Goal: Information Seeking & Learning: Find specific fact

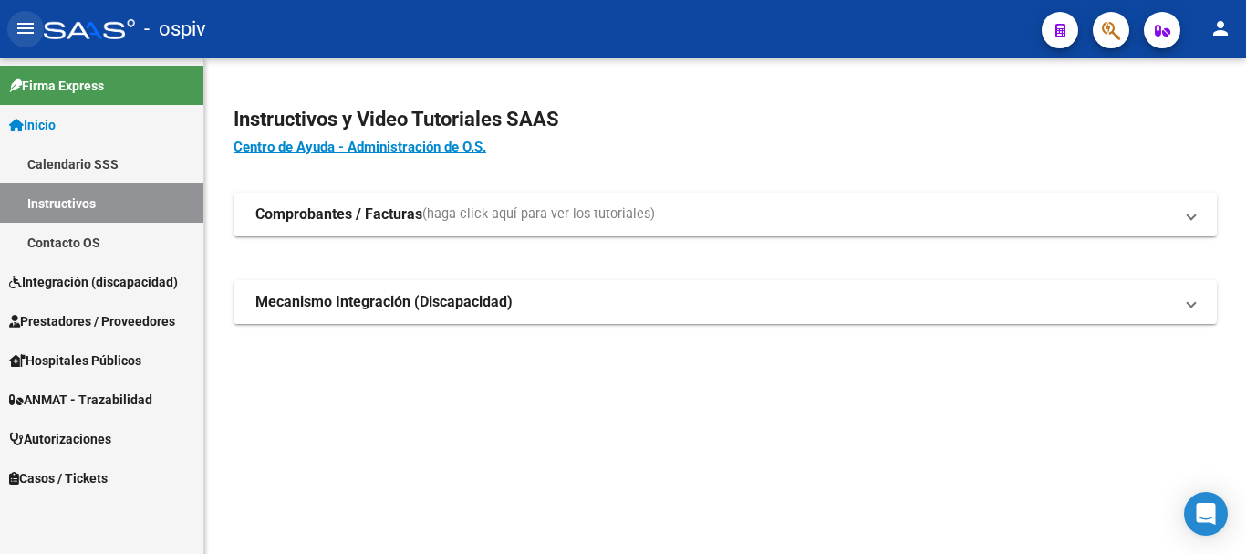
click at [26, 31] on mat-icon "menu" at bounding box center [26, 28] width 22 height 22
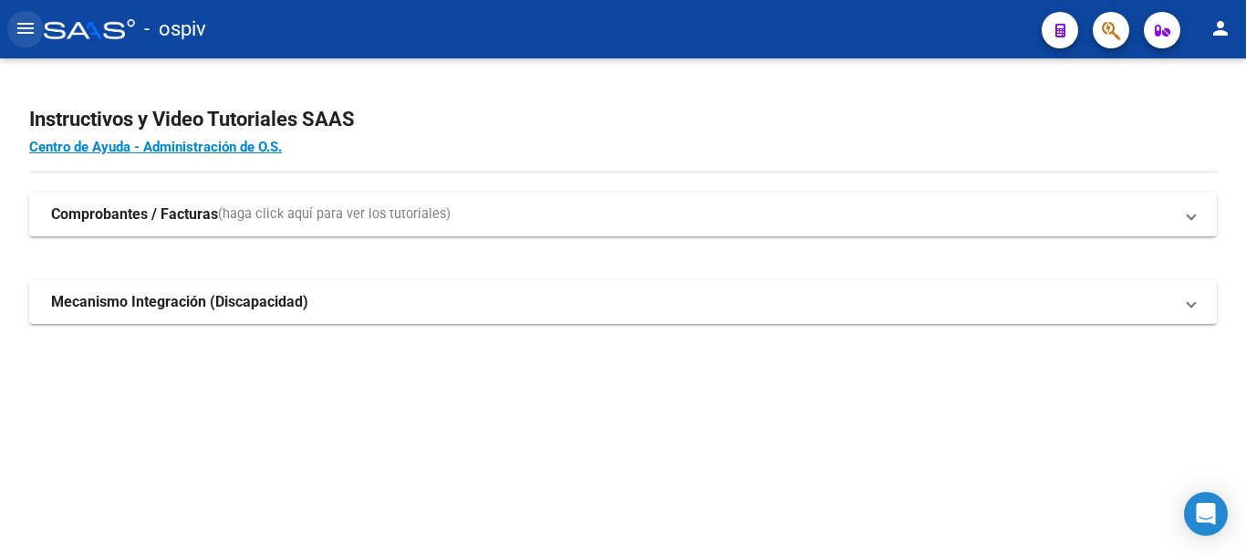
click at [26, 31] on mat-icon "menu" at bounding box center [26, 28] width 22 height 22
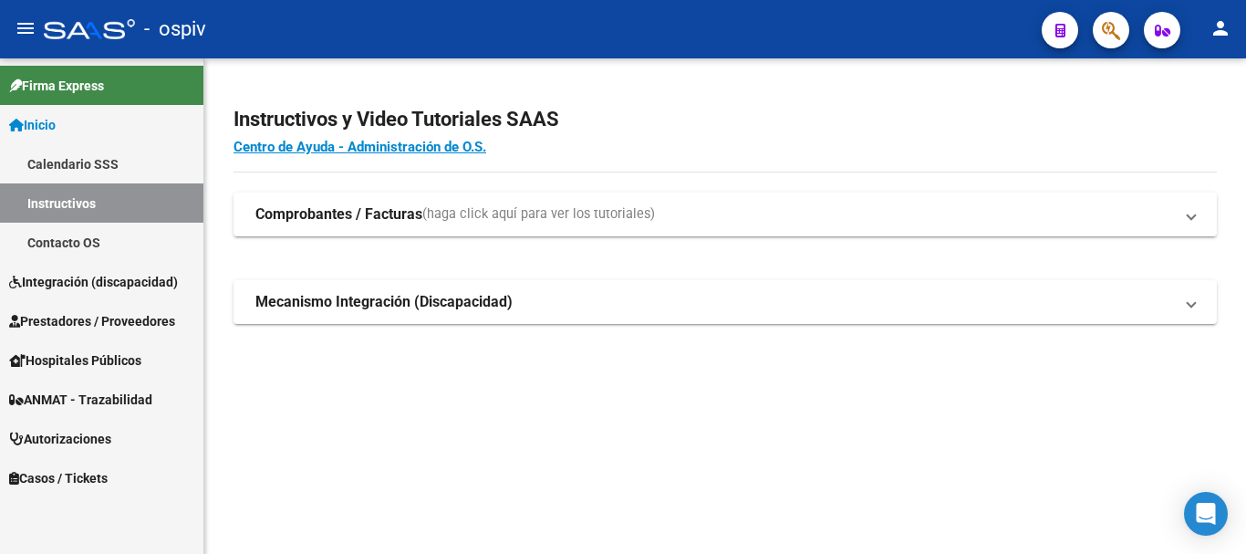
click at [75, 87] on span "Firma Express" at bounding box center [56, 86] width 95 height 20
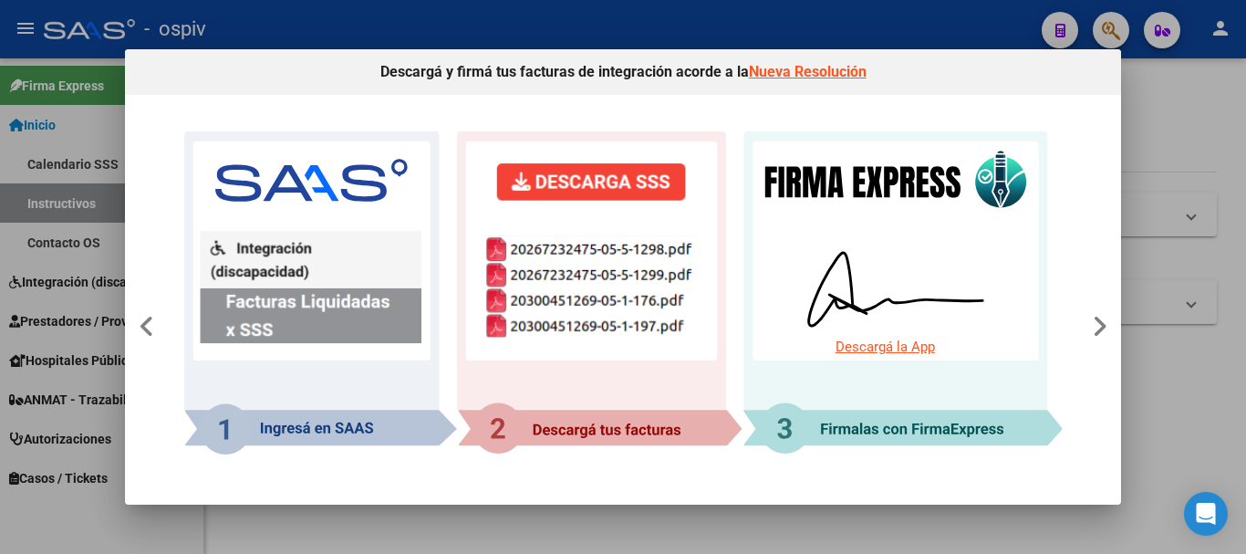
click at [1181, 183] on div at bounding box center [623, 277] width 1246 height 554
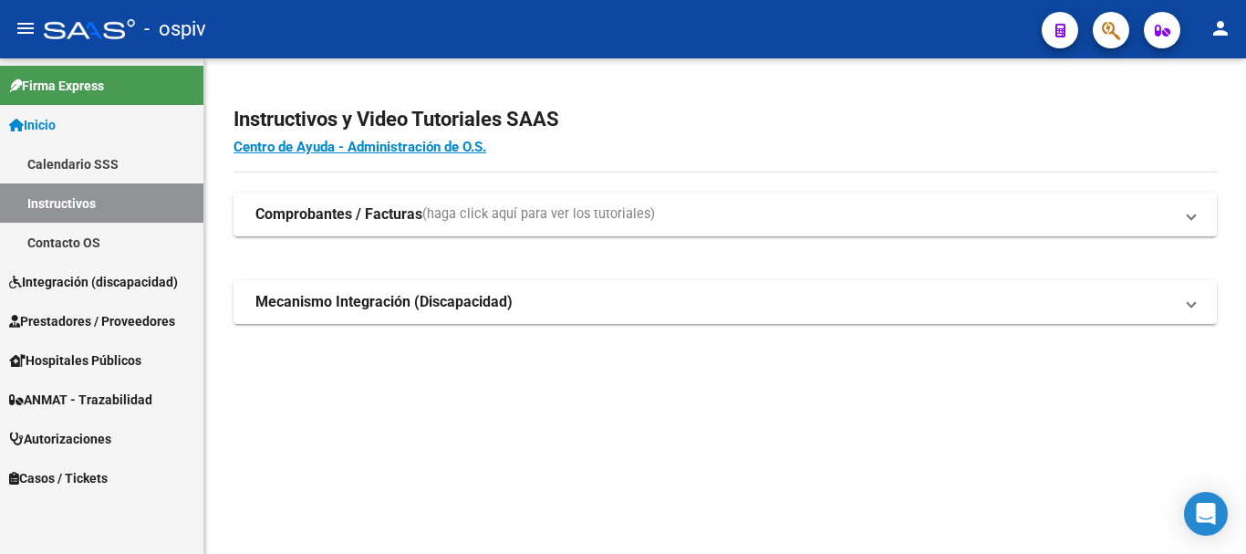
click at [1164, 146] on h4 "Centro de Ayuda - Administración de O.S." at bounding box center [724, 147] width 983 height 20
click at [148, 163] on link "Calendario SSS" at bounding box center [101, 163] width 203 height 39
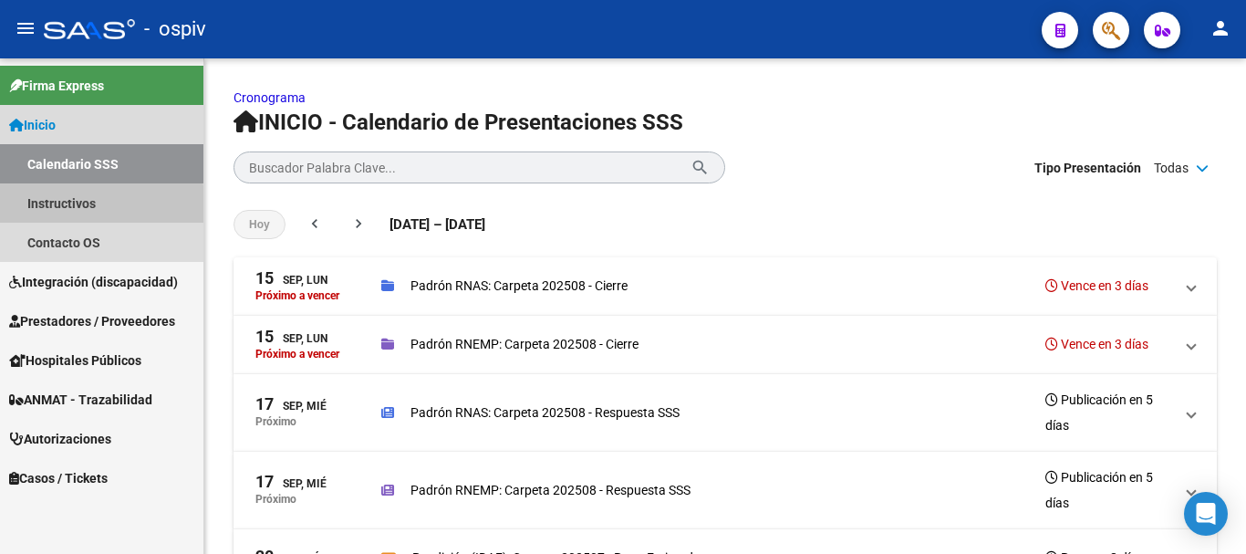
click at [79, 219] on link "Instructivos" at bounding box center [101, 202] width 203 height 39
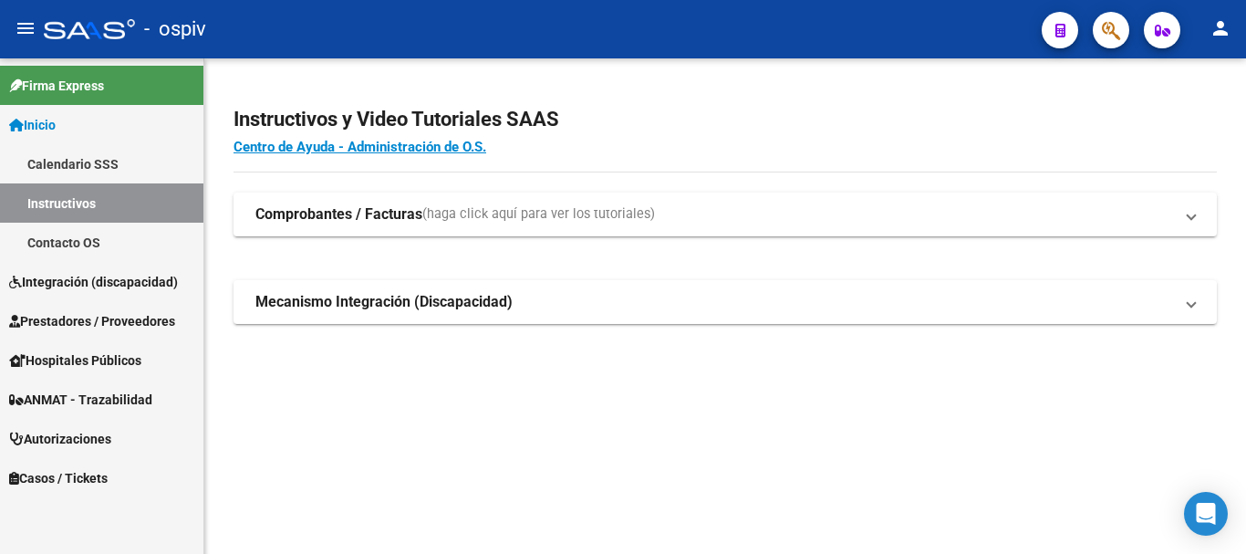
click at [69, 239] on link "Contacto OS" at bounding box center [101, 241] width 203 height 39
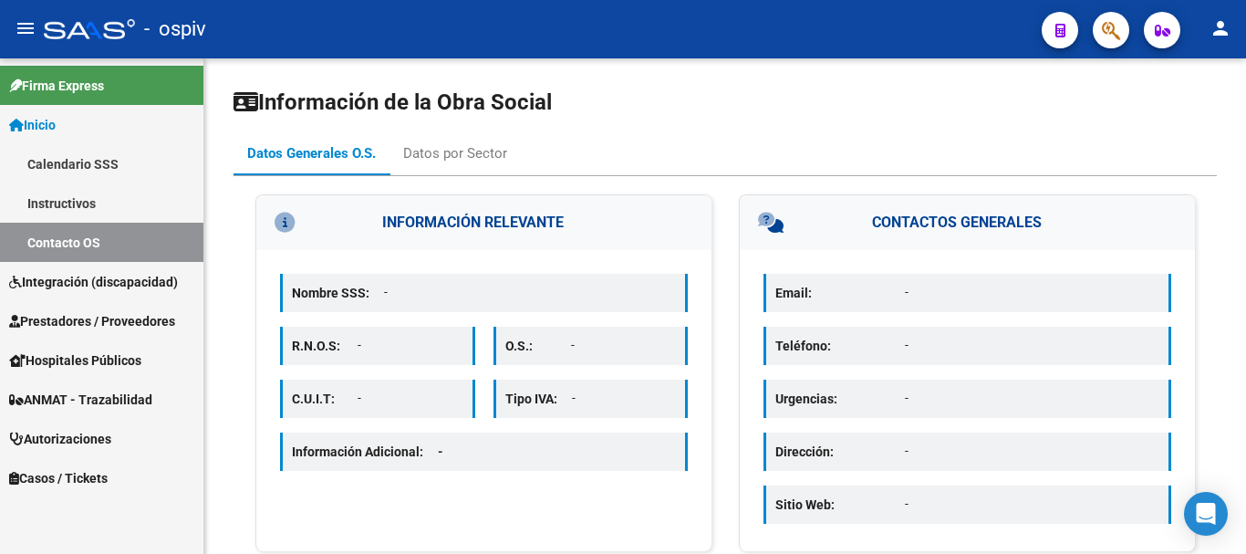
click at [89, 285] on span "Integración (discapacidad)" at bounding box center [93, 282] width 169 height 20
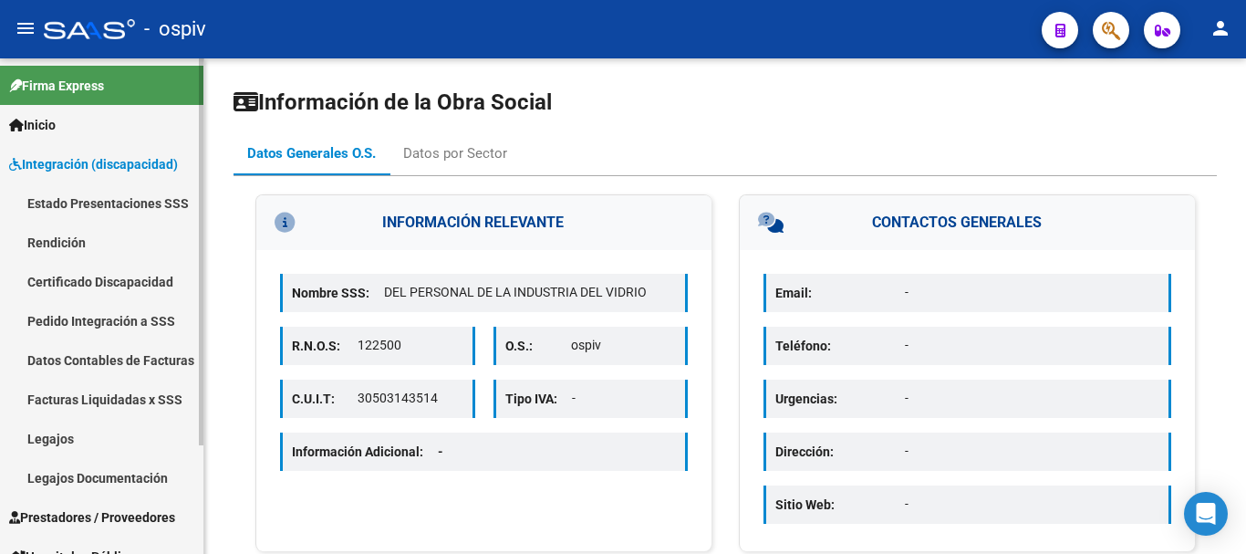
scroll to position [140, 0]
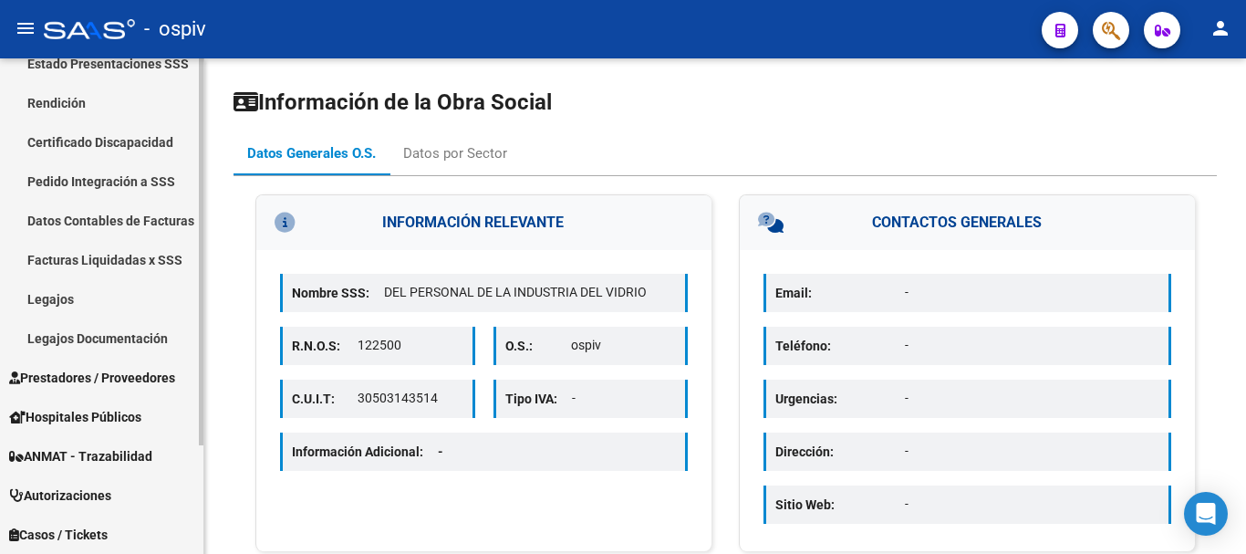
click at [48, 377] on span "Prestadores / Proveedores" at bounding box center [92, 377] width 166 height 20
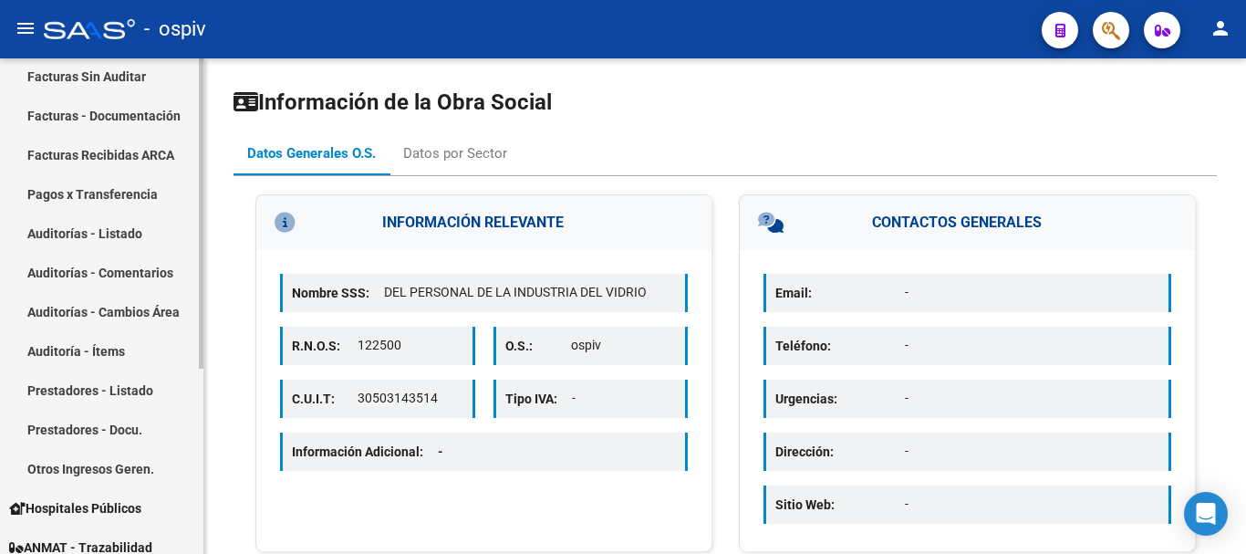
scroll to position [296, 0]
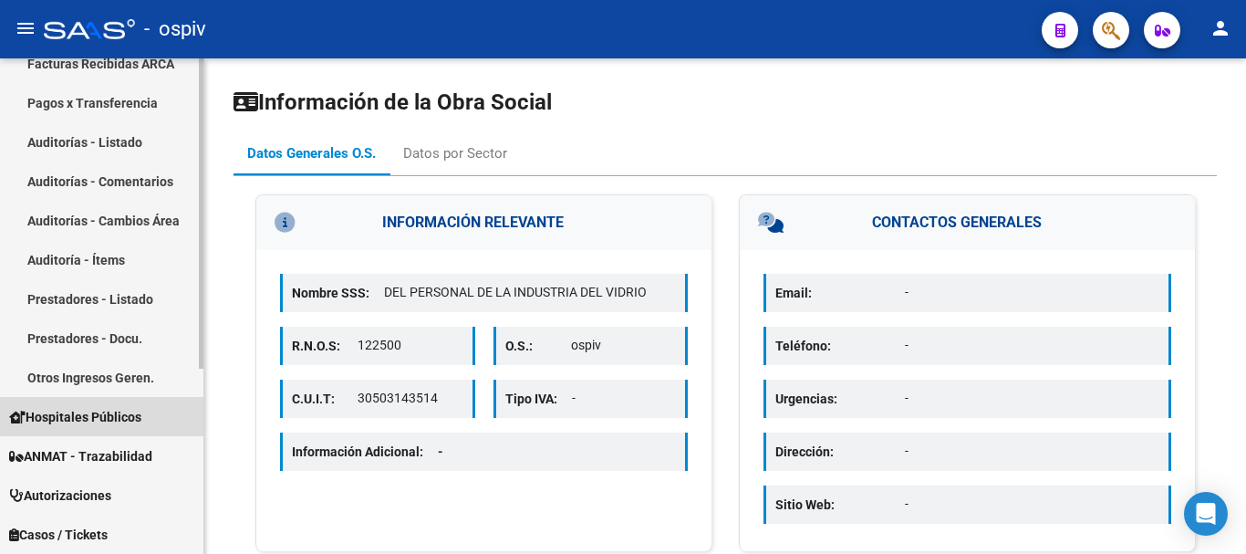
click at [53, 419] on span "Hospitales Públicos" at bounding box center [75, 417] width 132 height 20
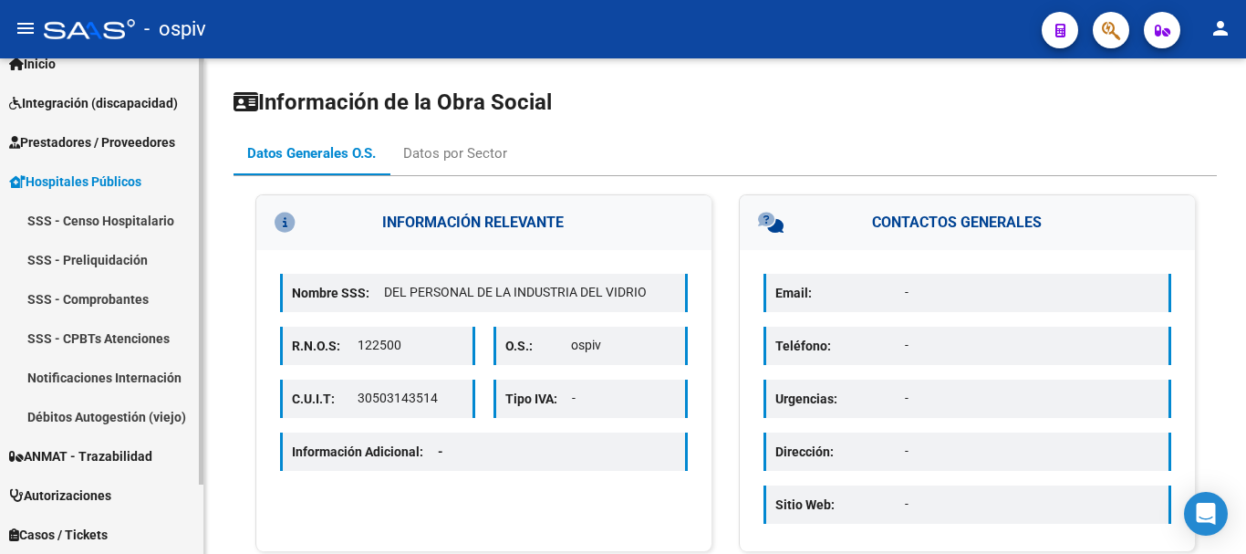
scroll to position [61, 0]
click at [56, 456] on span "ANMAT - Trazabilidad" at bounding box center [80, 456] width 143 height 20
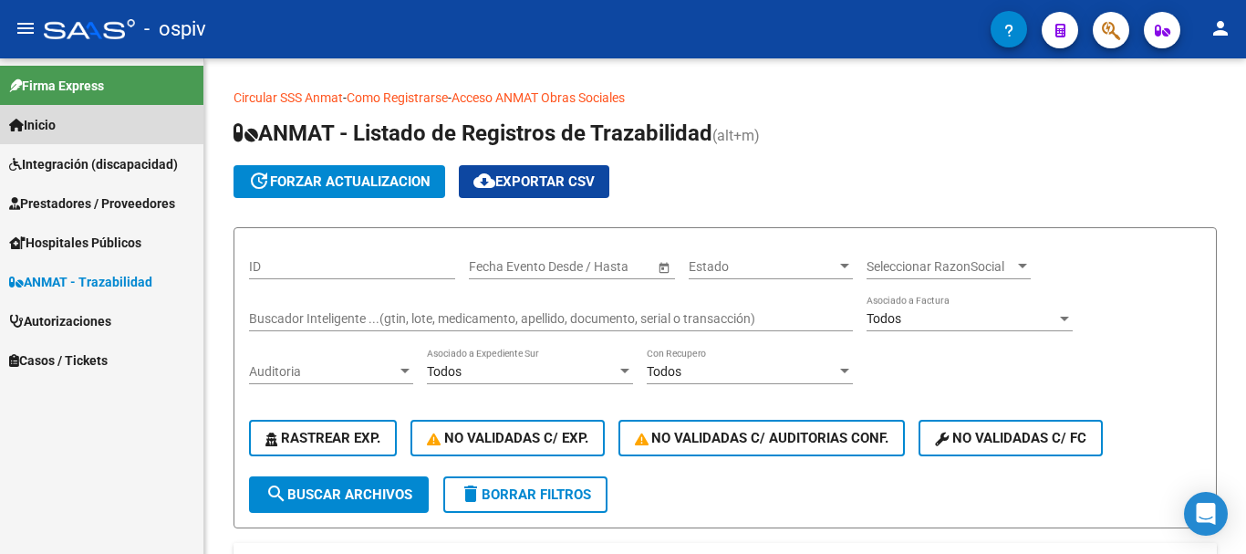
click at [56, 128] on span "Inicio" at bounding box center [32, 125] width 47 height 20
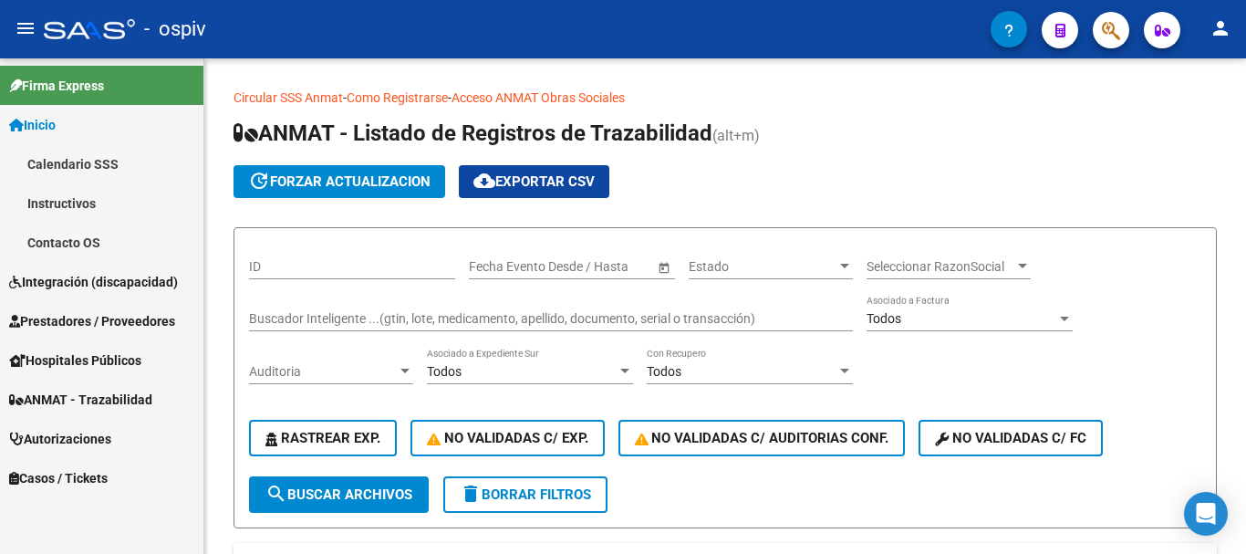
click at [125, 249] on link "Contacto OS" at bounding box center [101, 241] width 203 height 39
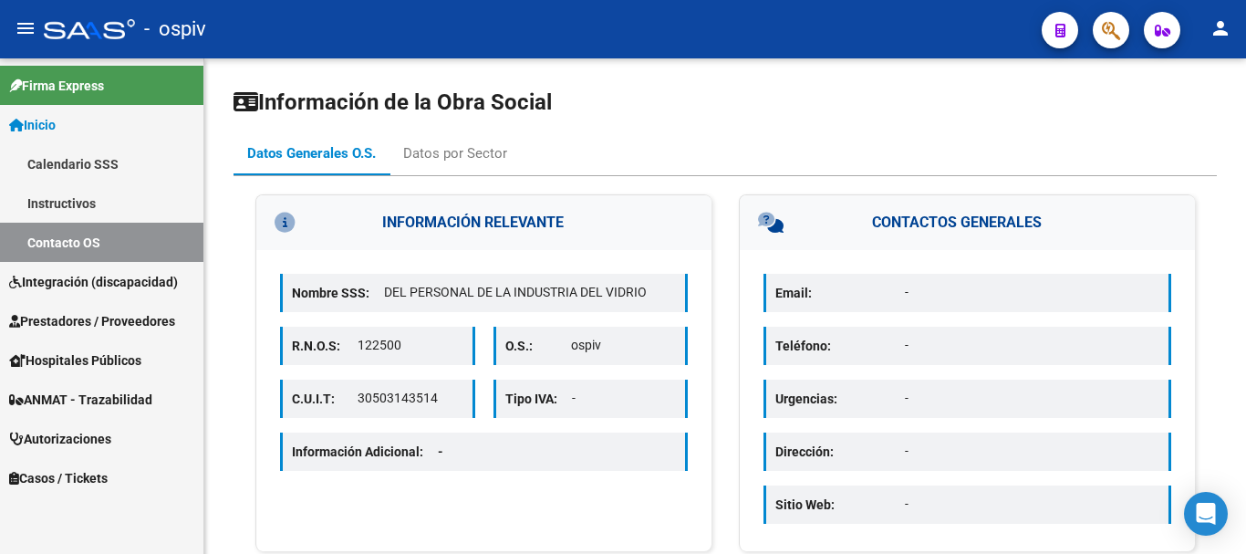
scroll to position [46, 0]
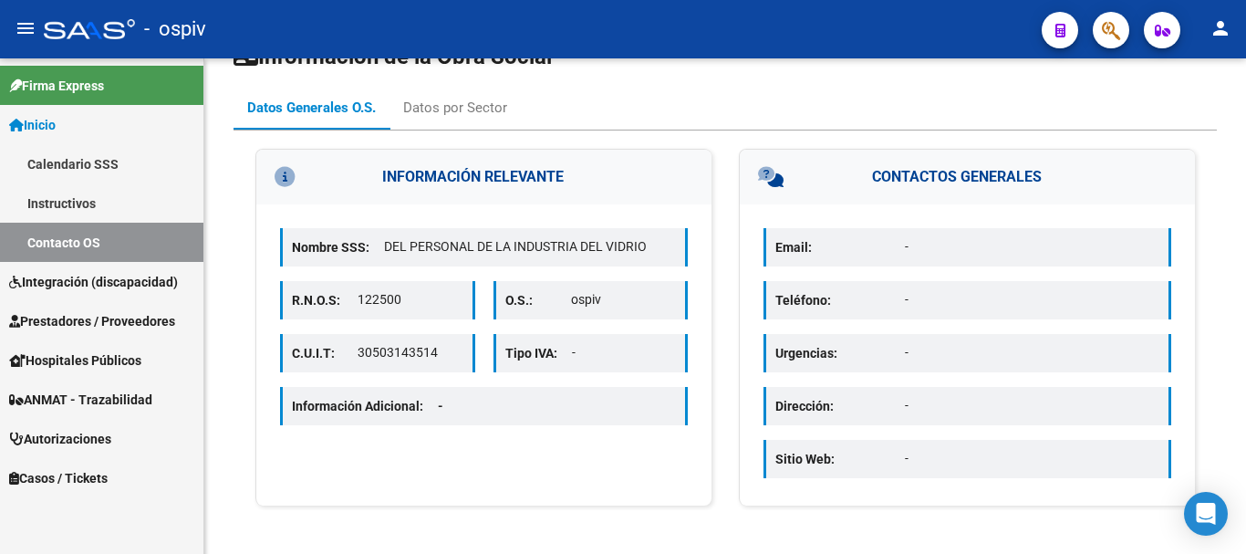
click at [1220, 36] on mat-icon "person" at bounding box center [1220, 28] width 22 height 22
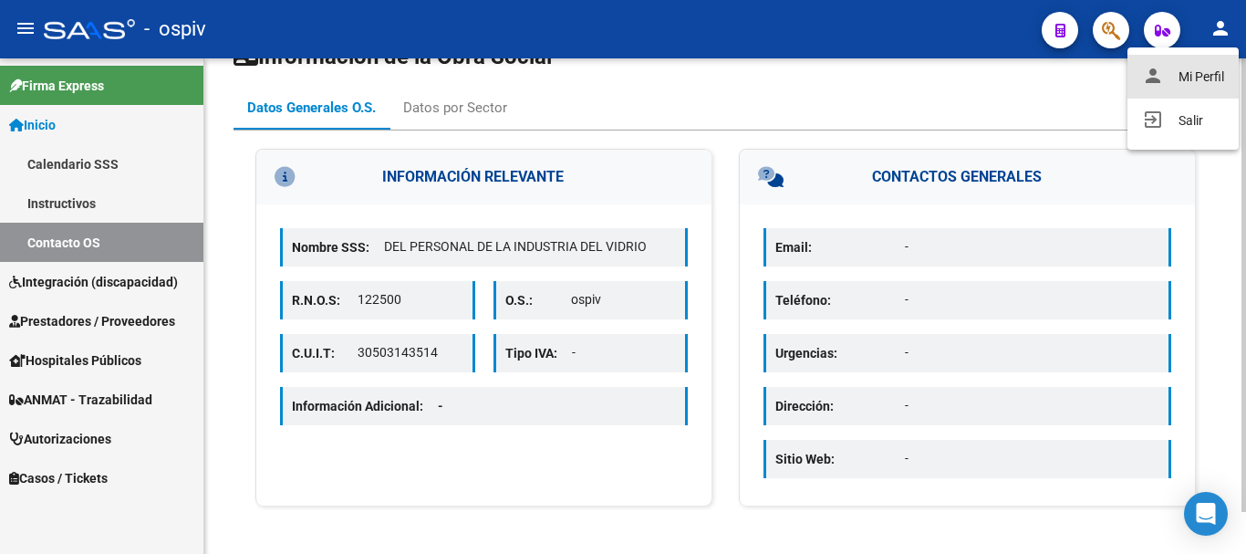
click at [1197, 78] on button "person Mi Perfil" at bounding box center [1182, 77] width 111 height 44
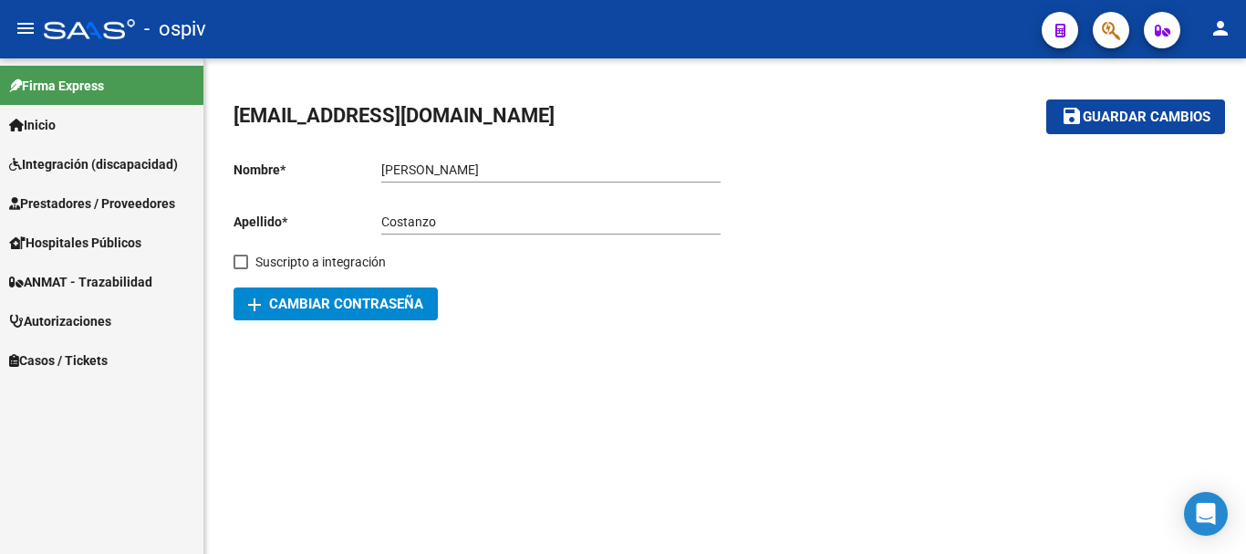
drag, startPoint x: 734, startPoint y: 60, endPoint x: 722, endPoint y: 62, distance: 12.0
click at [728, 61] on div "liquidaciones@ospividrio.com.ar save Guardar cambios Nombre * Andrea Ingresar n…" at bounding box center [724, 210] width 1041 height 305
click at [56, 128] on span "Inicio" at bounding box center [32, 125] width 47 height 20
click at [47, 119] on span "Inicio" at bounding box center [32, 125] width 47 height 20
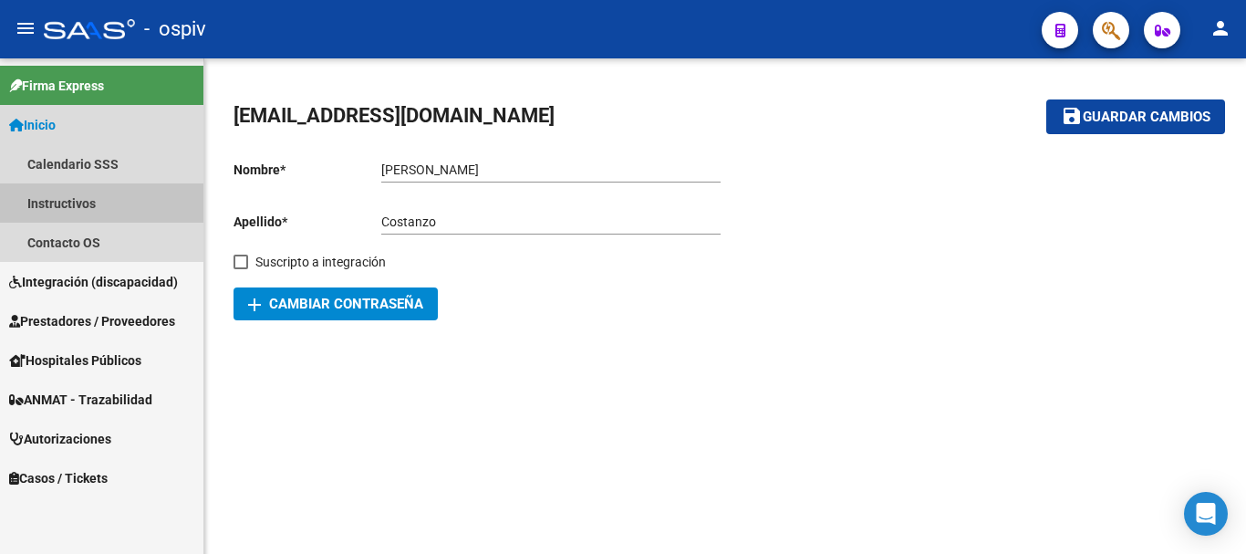
click at [66, 202] on link "Instructivos" at bounding box center [101, 202] width 203 height 39
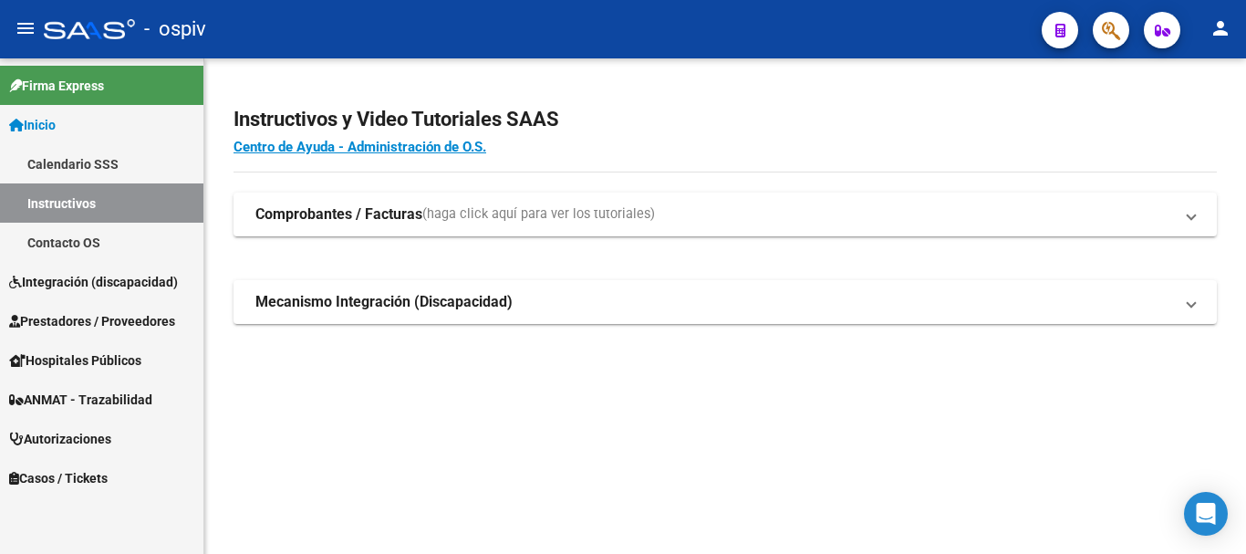
drag, startPoint x: 1036, startPoint y: 134, endPoint x: 973, endPoint y: 115, distance: 65.8
click at [1038, 129] on h2 "Instructivos y Video Tutoriales SAAS" at bounding box center [724, 119] width 983 height 35
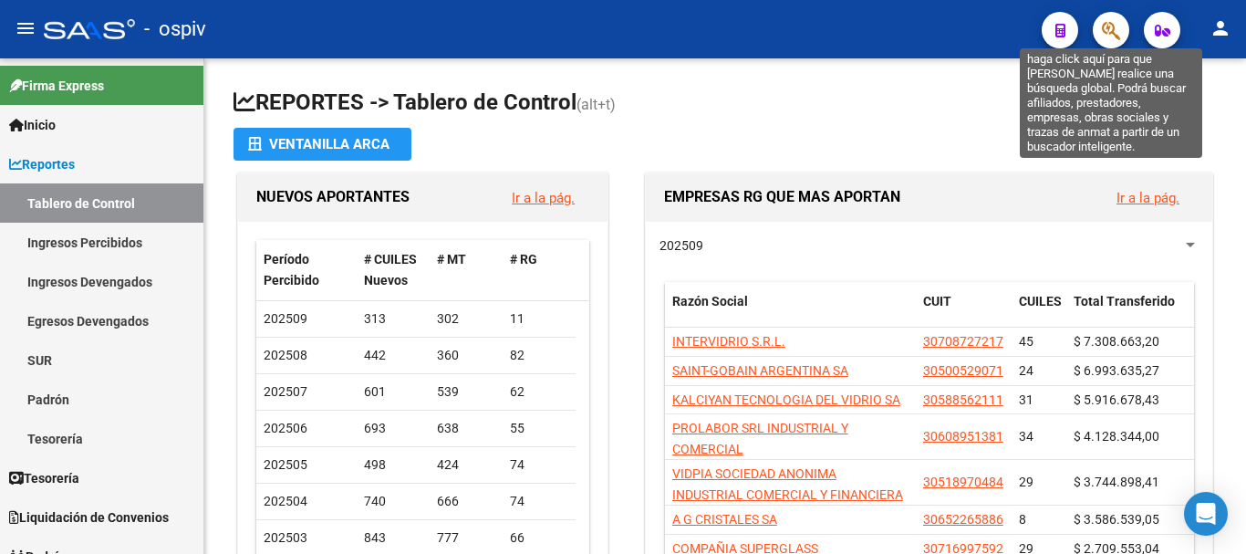
click at [1110, 28] on icon "button" at bounding box center [1111, 30] width 18 height 21
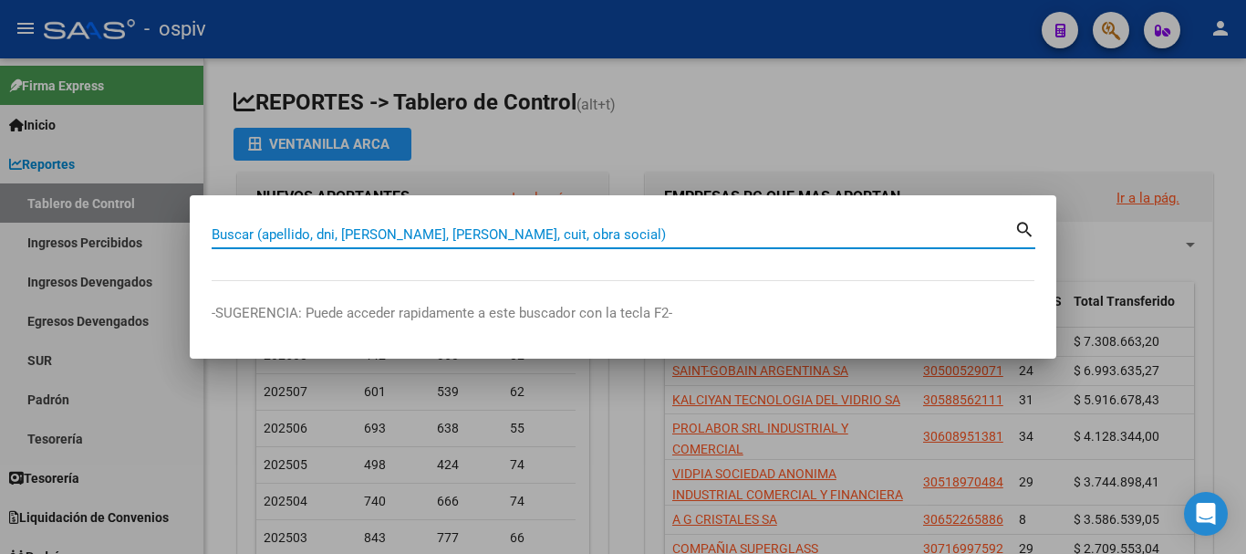
click at [316, 236] on input "Buscar (apellido, dni, [PERSON_NAME], [PERSON_NAME], cuit, obra social)" at bounding box center [613, 234] width 802 height 16
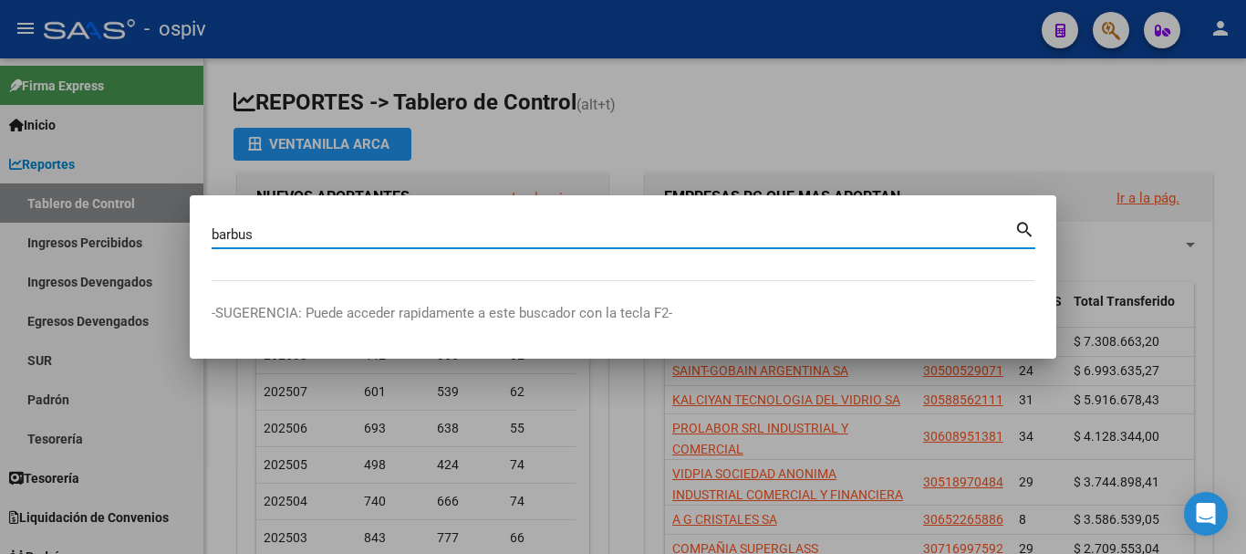
type input "barbus"
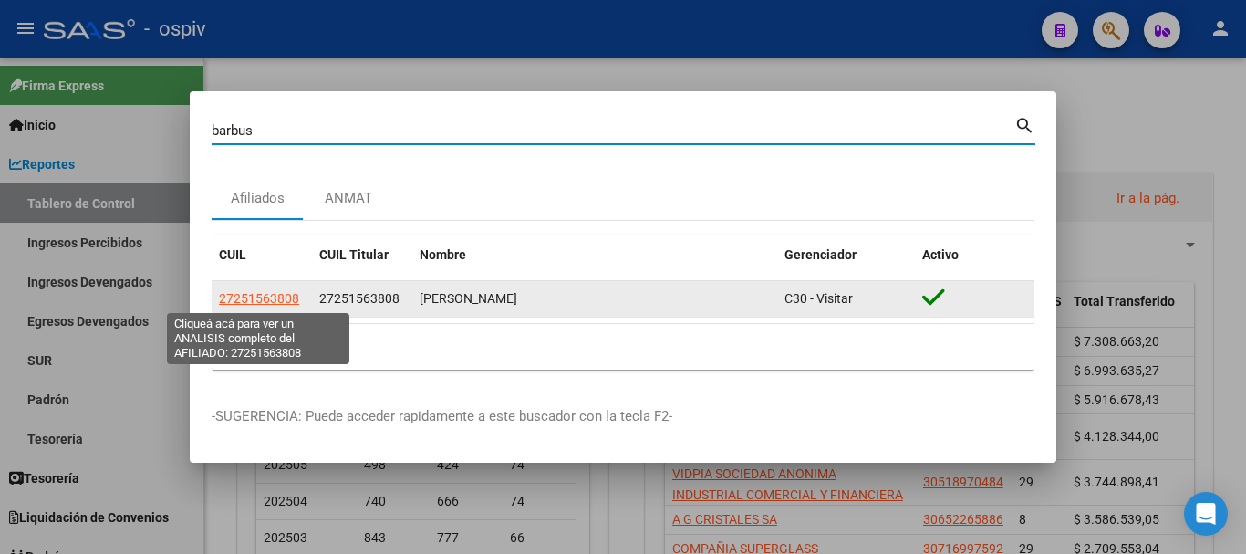
click at [270, 302] on span "27251563808" at bounding box center [259, 298] width 80 height 15
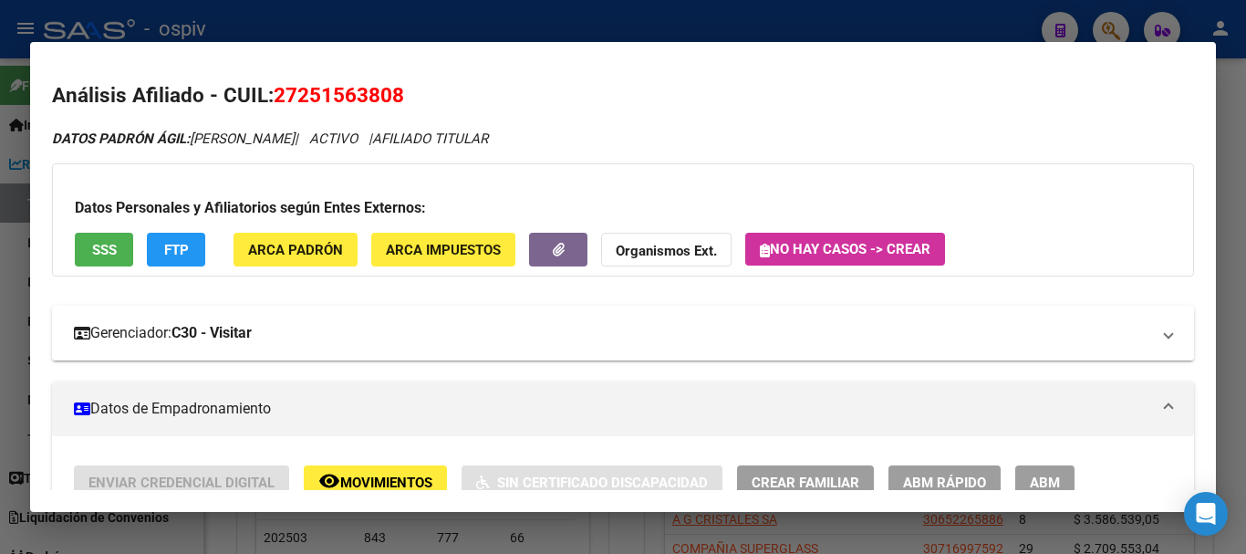
scroll to position [638, 0]
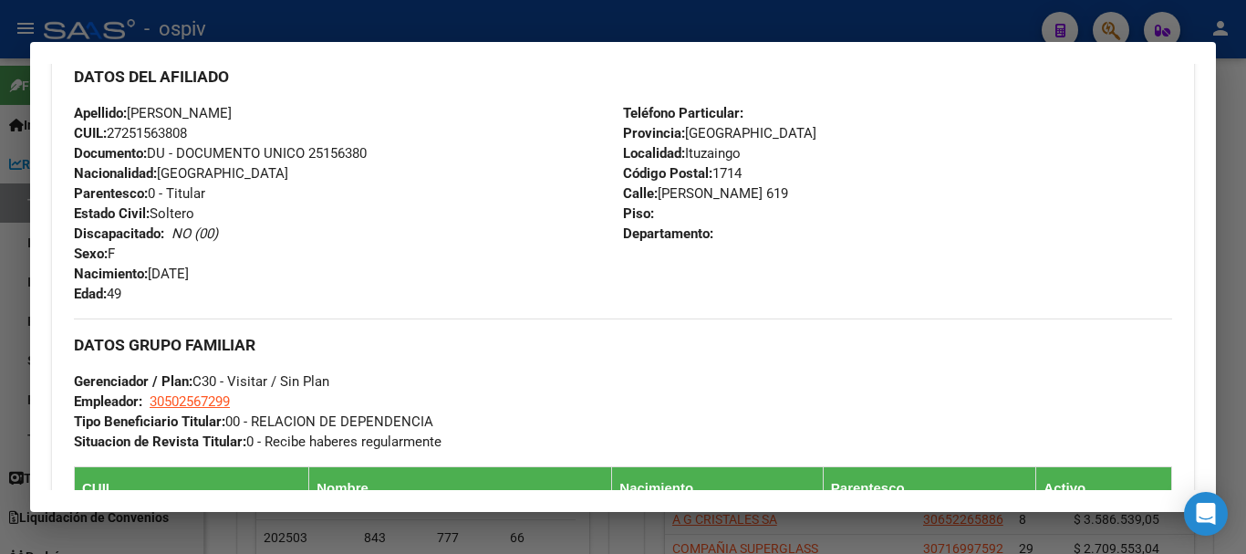
drag, startPoint x: 889, startPoint y: 26, endPoint x: 933, endPoint y: 47, distance: 48.5
click at [892, 26] on div at bounding box center [623, 277] width 1246 height 554
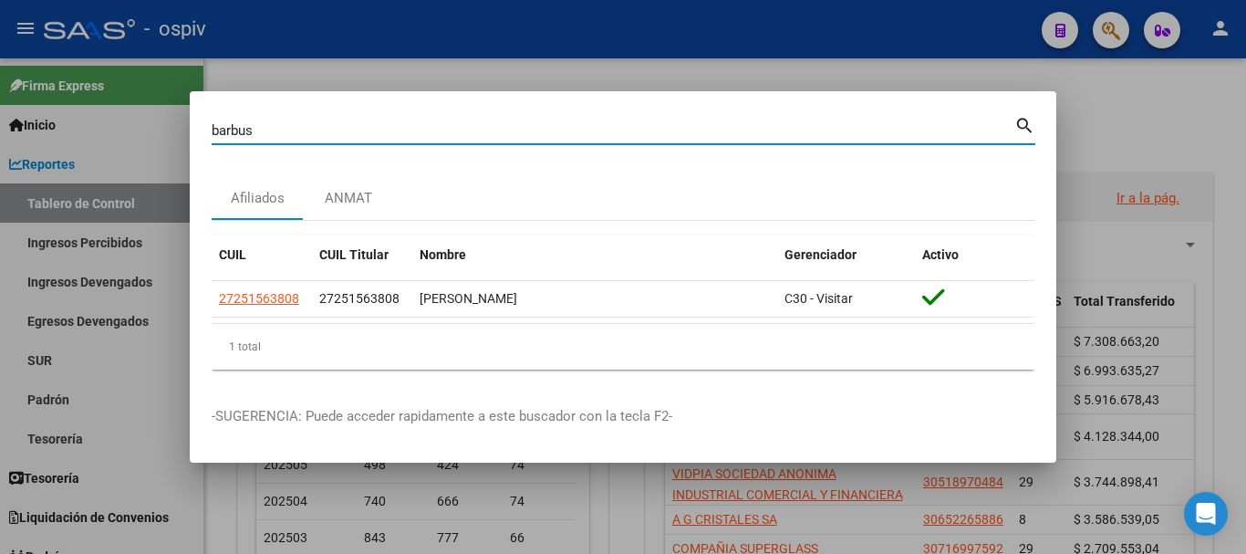
drag, startPoint x: 388, startPoint y: 133, endPoint x: 118, endPoint y: 165, distance: 271.8
click at [139, 151] on div "barbus Buscar (apellido, dni, cuil, nro traspaso, cuit, obra social) search Afi…" at bounding box center [623, 277] width 1246 height 554
click at [887, 80] on div at bounding box center [623, 277] width 1246 height 554
